Goal: Information Seeking & Learning: Learn about a topic

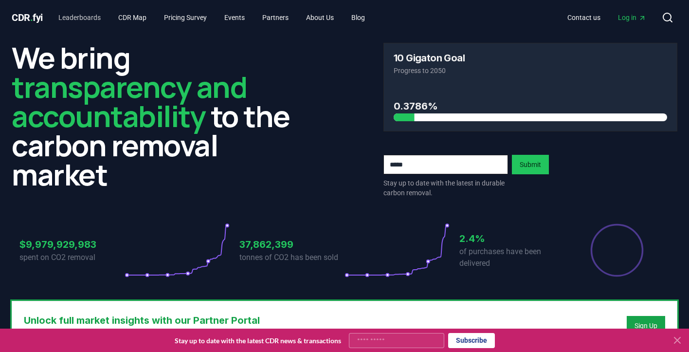
click at [82, 14] on link "Leaderboards" at bounding box center [80, 18] width 58 height 18
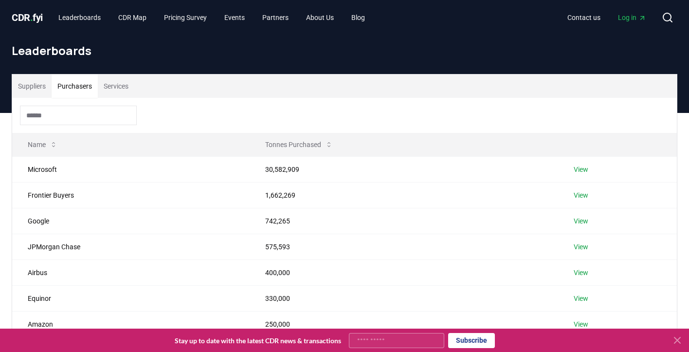
click at [83, 88] on button "Purchasers" at bounding box center [75, 85] width 46 height 23
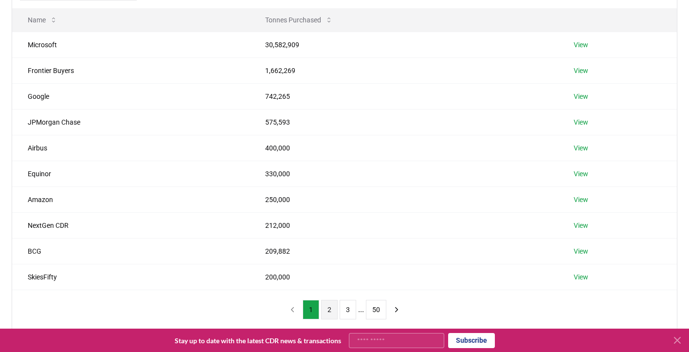
scroll to position [122, 0]
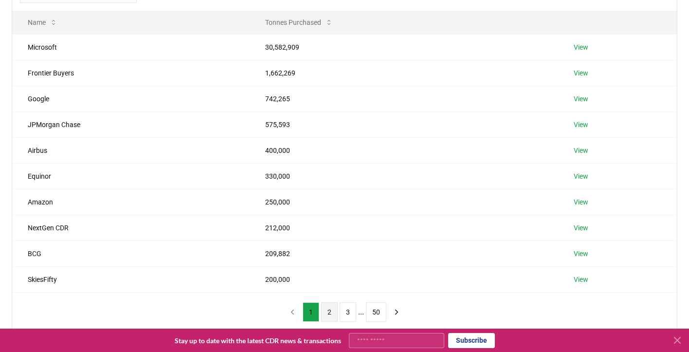
click at [329, 313] on button "2" at bounding box center [329, 311] width 17 height 19
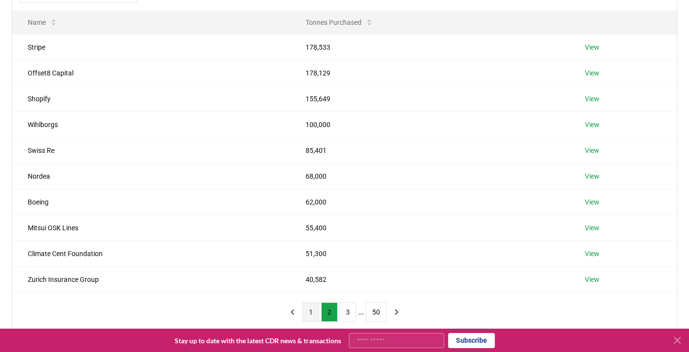
click at [311, 311] on button "1" at bounding box center [311, 311] width 17 height 19
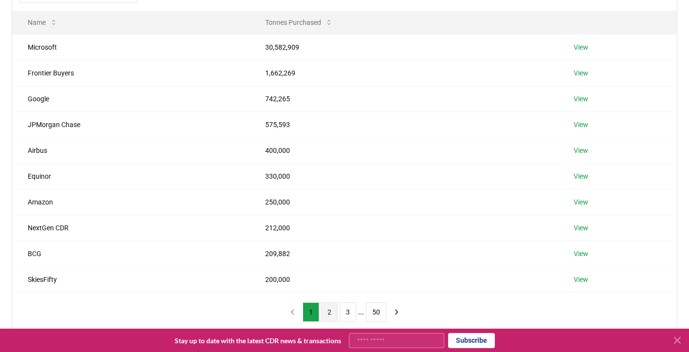
click at [328, 313] on button "2" at bounding box center [329, 311] width 17 height 19
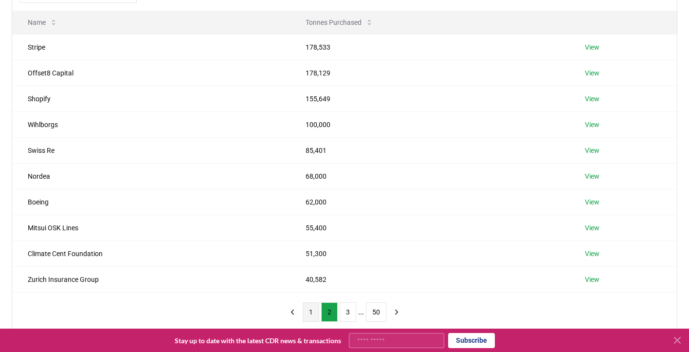
click at [312, 312] on button "1" at bounding box center [311, 311] width 17 height 19
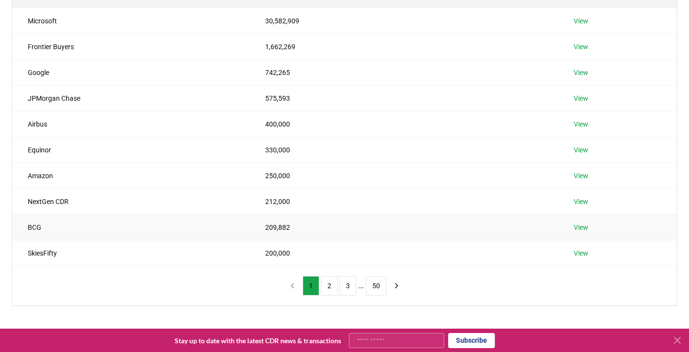
scroll to position [160, 0]
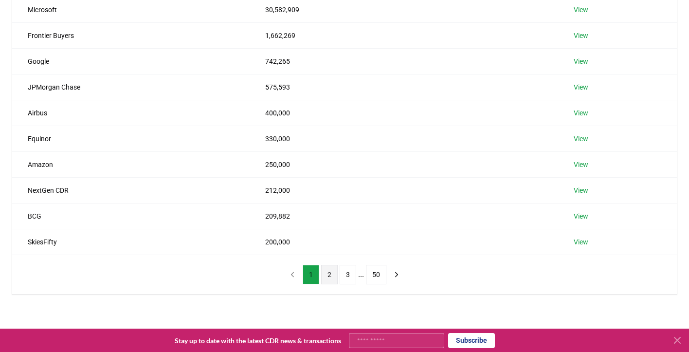
click at [323, 272] on button "2" at bounding box center [329, 274] width 17 height 19
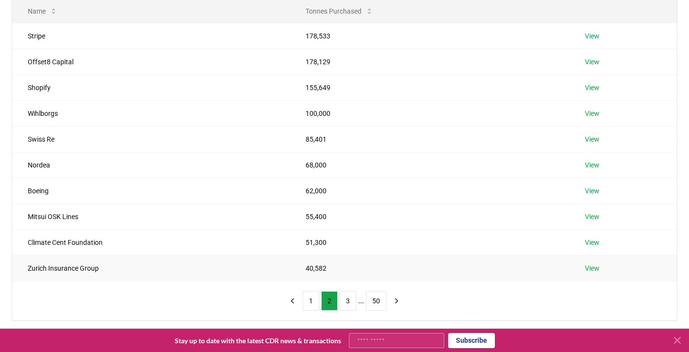
scroll to position [126, 0]
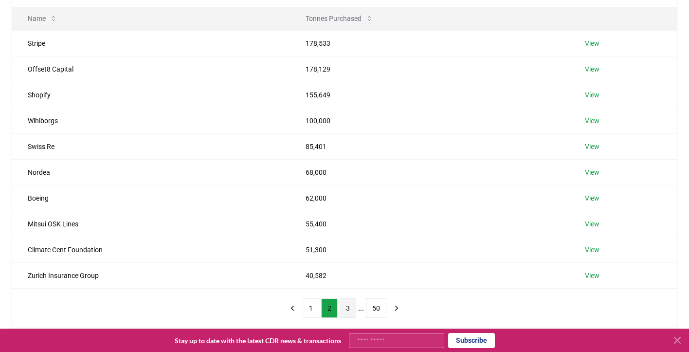
click at [345, 304] on button "3" at bounding box center [348, 307] width 17 height 19
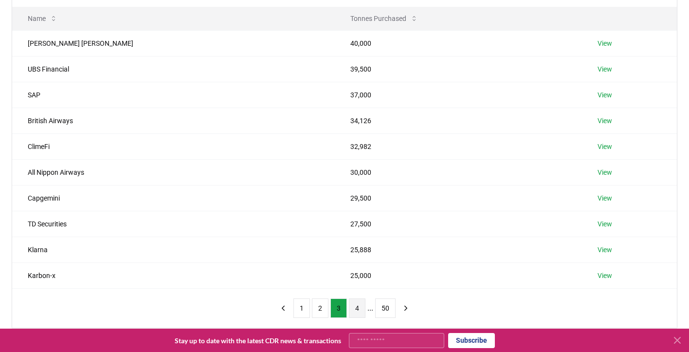
click at [357, 307] on button "4" at bounding box center [357, 307] width 17 height 19
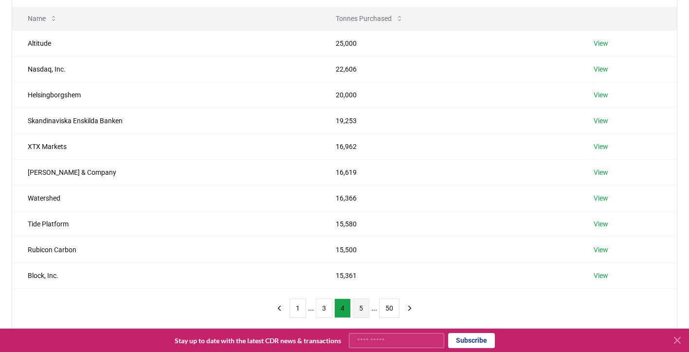
click at [361, 304] on button "5" at bounding box center [361, 307] width 17 height 19
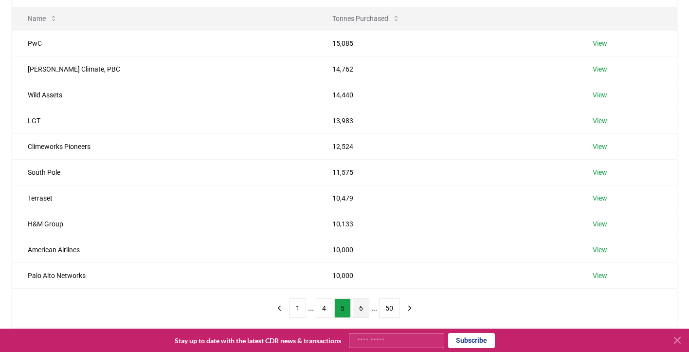
click at [362, 306] on button "6" at bounding box center [361, 307] width 17 height 19
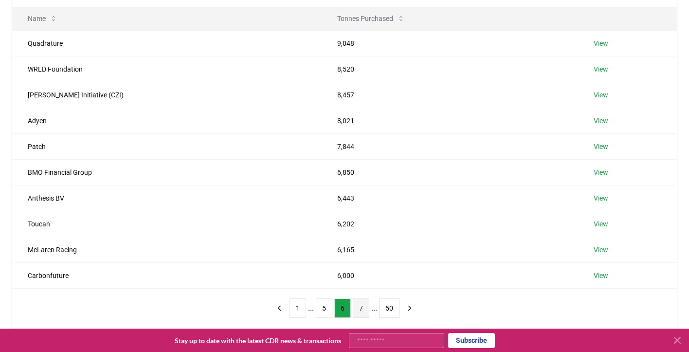
click at [367, 308] on button "7" at bounding box center [361, 307] width 17 height 19
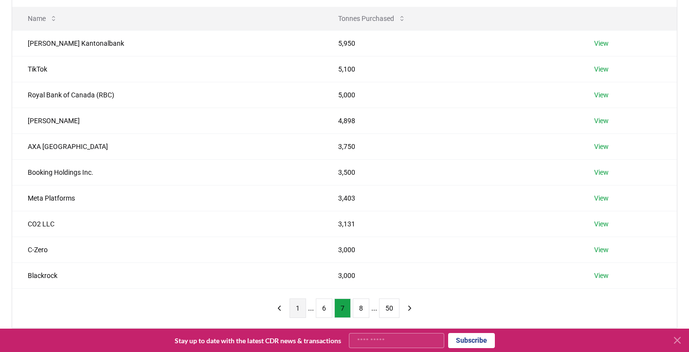
click at [295, 301] on button "1" at bounding box center [298, 307] width 17 height 19
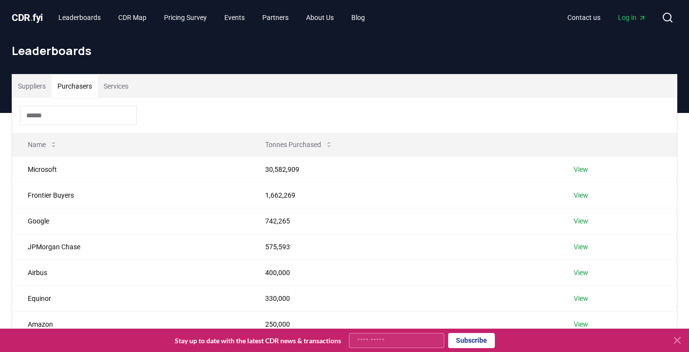
scroll to position [0, 0]
click at [122, 85] on button "Services" at bounding box center [116, 85] width 37 height 23
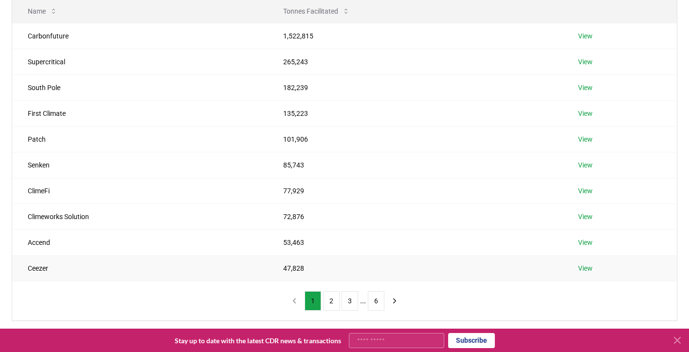
scroll to position [134, 0]
click at [336, 302] on button "2" at bounding box center [331, 300] width 17 height 19
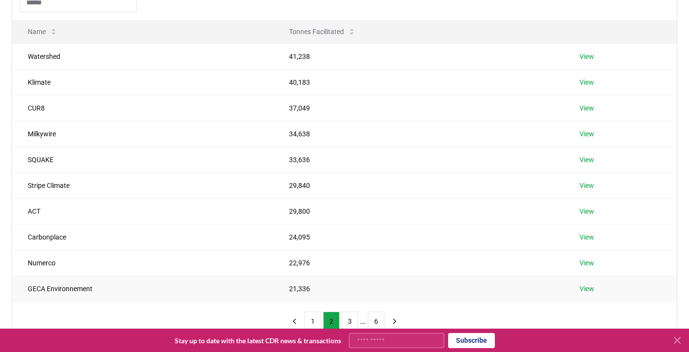
scroll to position [113, 0]
click at [353, 316] on button "3" at bounding box center [350, 320] width 17 height 19
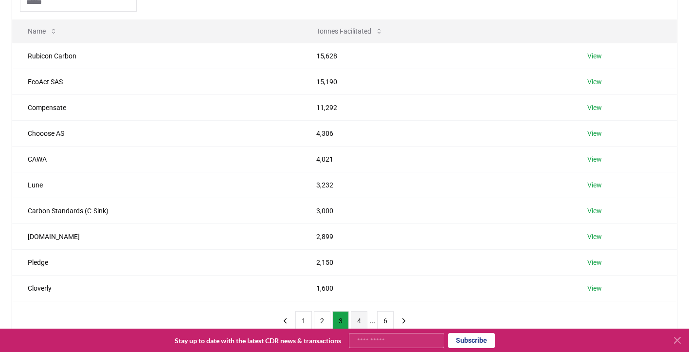
click at [360, 320] on button "4" at bounding box center [359, 320] width 17 height 19
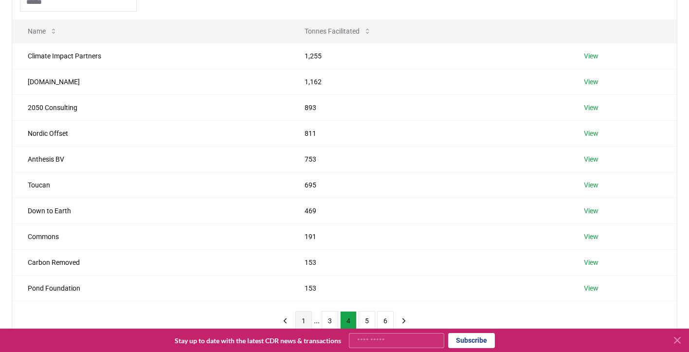
click at [301, 321] on button "1" at bounding box center [303, 320] width 17 height 19
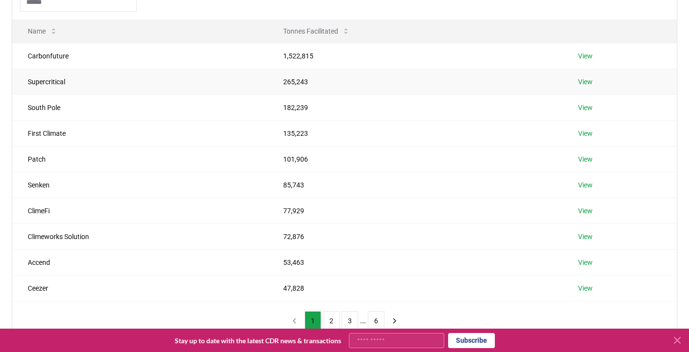
scroll to position [20, 0]
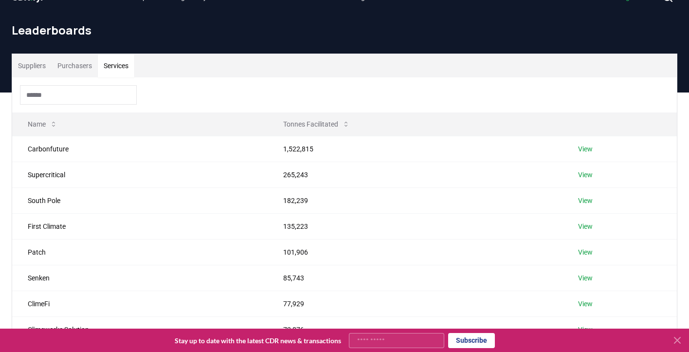
click at [32, 64] on button "Suppliers" at bounding box center [31, 65] width 39 height 23
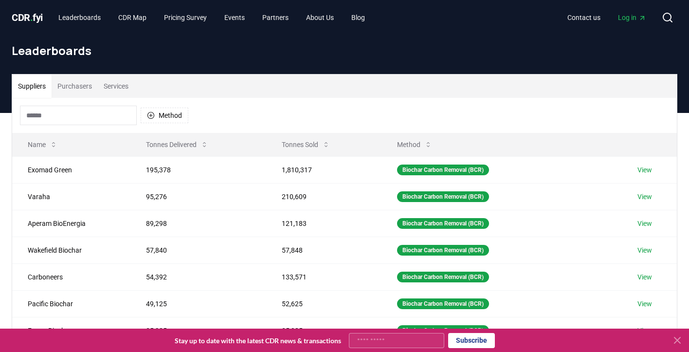
scroll to position [0, 0]
click at [84, 16] on link "Leaderboards" at bounding box center [80, 18] width 58 height 18
click at [88, 21] on link "Leaderboards" at bounding box center [80, 18] width 58 height 18
click at [85, 18] on link "Leaderboards" at bounding box center [80, 18] width 58 height 18
click at [73, 89] on button "Purchasers" at bounding box center [75, 85] width 46 height 23
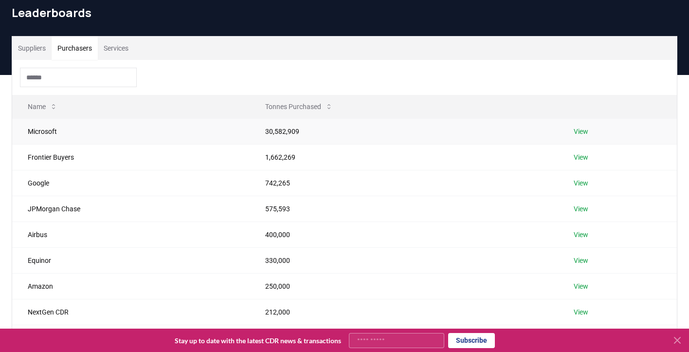
scroll to position [38, 0]
drag, startPoint x: 262, startPoint y: 130, endPoint x: 366, endPoint y: 138, distance: 104.0
click at [366, 138] on td "30,582,909" at bounding box center [404, 131] width 309 height 26
click at [44, 47] on button "Suppliers" at bounding box center [31, 47] width 39 height 23
